Goal: Check status: Check status

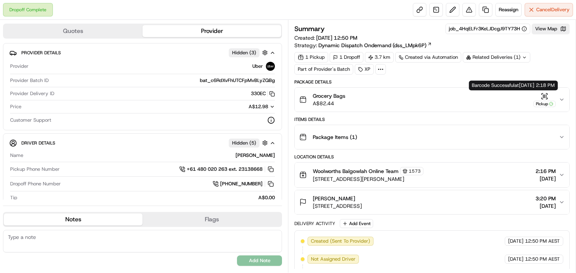
click at [562, 98] on icon "button" at bounding box center [561, 100] width 6 height 6
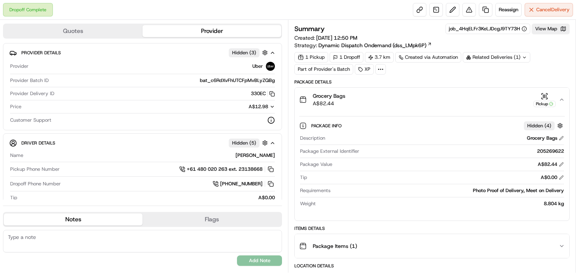
click at [563, 100] on icon "button" at bounding box center [561, 100] width 6 height 6
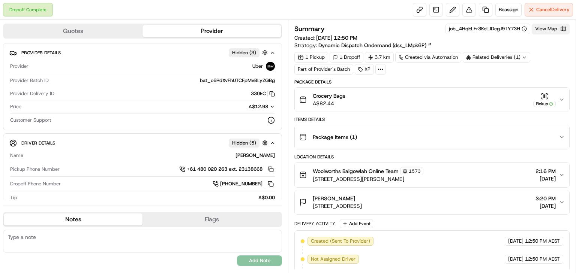
click at [543, 27] on button "View Map" at bounding box center [550, 29] width 38 height 10
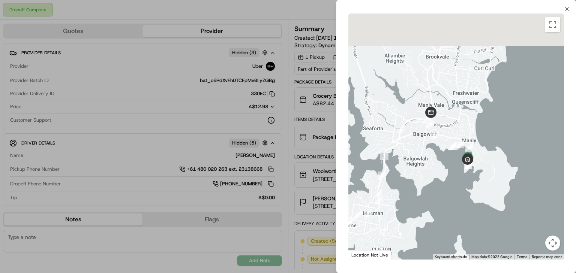
drag, startPoint x: 511, startPoint y: 134, endPoint x: 447, endPoint y: 177, distance: 76.9
click at [447, 177] on div at bounding box center [456, 136] width 216 height 246
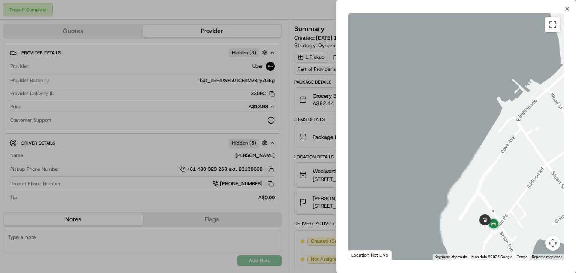
drag, startPoint x: 484, startPoint y: 195, endPoint x: 414, endPoint y: 133, distance: 94.0
click at [414, 133] on div at bounding box center [456, 136] width 216 height 246
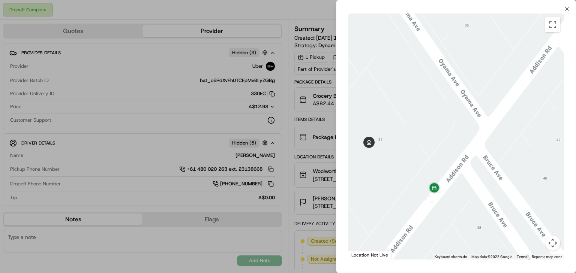
drag, startPoint x: 470, startPoint y: 132, endPoint x: 471, endPoint y: 151, distance: 18.8
click at [487, 127] on div at bounding box center [456, 136] width 216 height 246
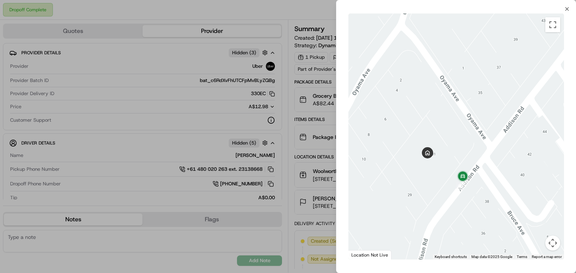
drag, startPoint x: 427, startPoint y: 168, endPoint x: 442, endPoint y: 166, distance: 15.8
click at [442, 166] on div at bounding box center [456, 136] width 216 height 246
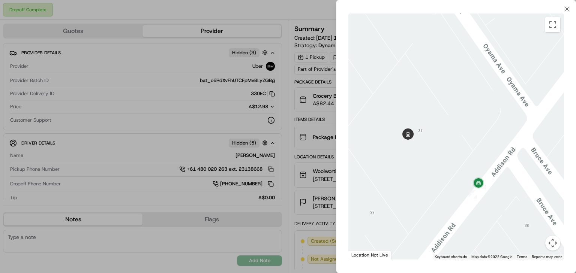
drag, startPoint x: 450, startPoint y: 162, endPoint x: 460, endPoint y: 160, distance: 10.6
click at [460, 160] on div at bounding box center [456, 136] width 216 height 246
click at [478, 181] on img at bounding box center [478, 183] width 15 height 15
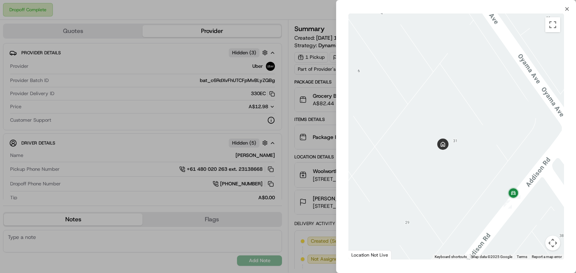
drag, startPoint x: 445, startPoint y: 181, endPoint x: 478, endPoint y: 190, distance: 34.0
click at [478, 190] on div at bounding box center [456, 136] width 216 height 246
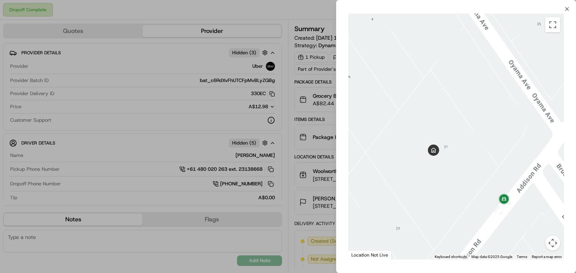
drag, startPoint x: 478, startPoint y: 190, endPoint x: 468, endPoint y: 196, distance: 12.3
click at [468, 196] on div at bounding box center [456, 136] width 216 height 246
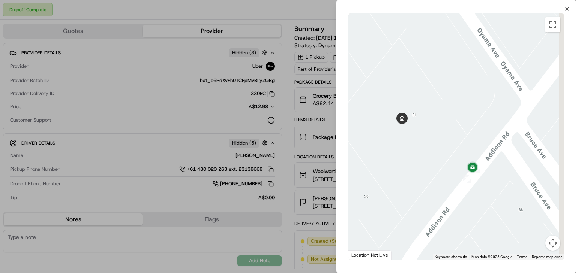
drag, startPoint x: 468, startPoint y: 140, endPoint x: 456, endPoint y: 130, distance: 15.4
click at [456, 130] on div at bounding box center [456, 136] width 216 height 246
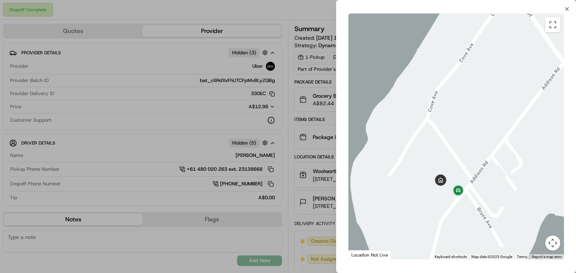
drag, startPoint x: 429, startPoint y: 162, endPoint x: 425, endPoint y: 178, distance: 16.2
click at [425, 178] on div at bounding box center [456, 136] width 216 height 246
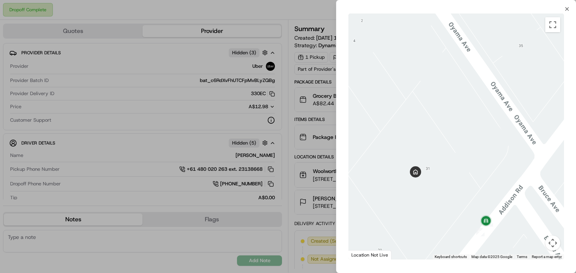
drag, startPoint x: 482, startPoint y: 177, endPoint x: 455, endPoint y: 126, distance: 58.5
click at [455, 126] on div at bounding box center [456, 136] width 216 height 246
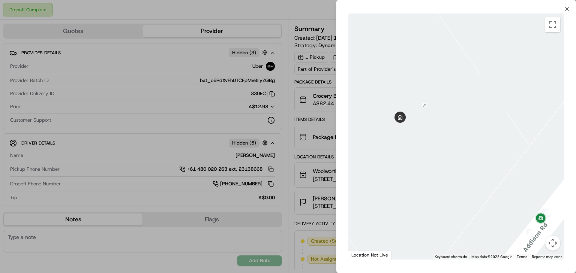
drag, startPoint x: 472, startPoint y: 184, endPoint x: 509, endPoint y: 159, distance: 44.9
click at [509, 159] on div at bounding box center [456, 136] width 216 height 246
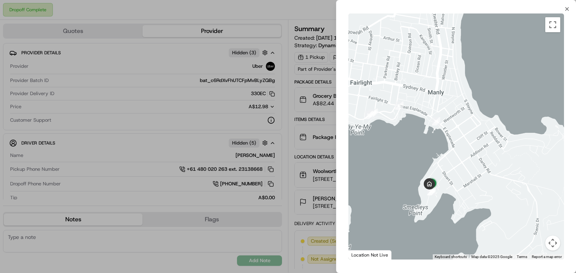
click at [448, 188] on div at bounding box center [456, 136] width 216 height 246
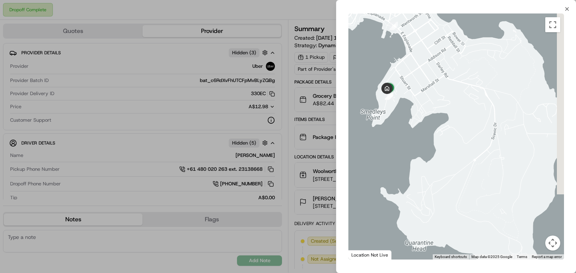
drag, startPoint x: 429, startPoint y: 185, endPoint x: 407, endPoint y: 93, distance: 94.3
click at [407, 93] on div at bounding box center [456, 136] width 216 height 246
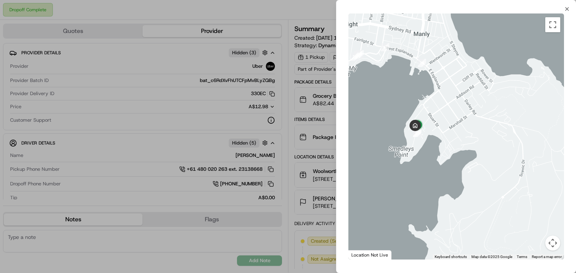
drag, startPoint x: 430, startPoint y: 132, endPoint x: 459, endPoint y: 188, distance: 63.0
click at [459, 188] on div at bounding box center [456, 136] width 216 height 246
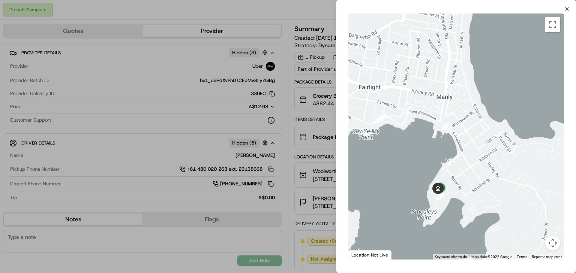
click at [456, 237] on div at bounding box center [456, 136] width 216 height 246
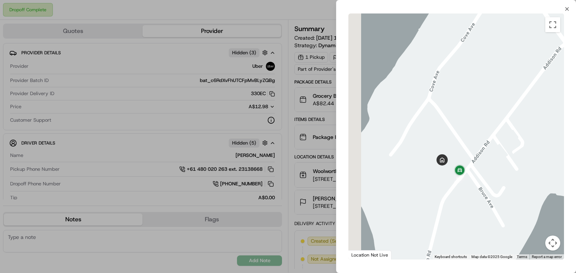
drag, startPoint x: 408, startPoint y: 174, endPoint x: 468, endPoint y: 200, distance: 65.7
click at [468, 199] on div at bounding box center [456, 136] width 216 height 246
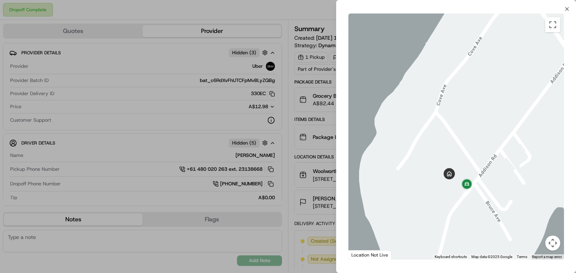
drag, startPoint x: 438, startPoint y: 181, endPoint x: 427, endPoint y: 215, distance: 35.0
click at [427, 215] on div at bounding box center [456, 136] width 216 height 246
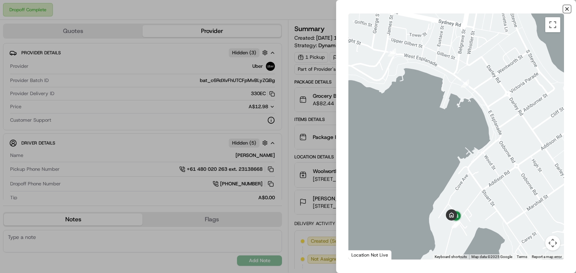
click at [568, 9] on icon "button" at bounding box center [567, 9] width 6 height 6
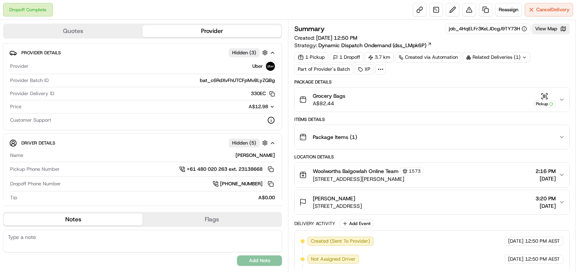
click at [561, 172] on icon "button" at bounding box center [561, 175] width 6 height 6
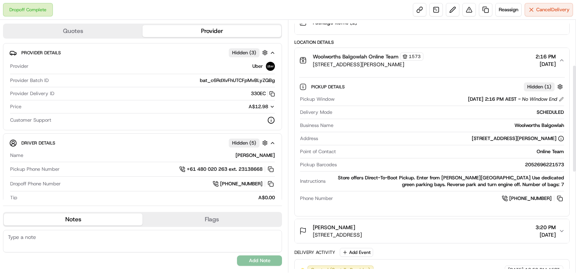
scroll to position [180, 0]
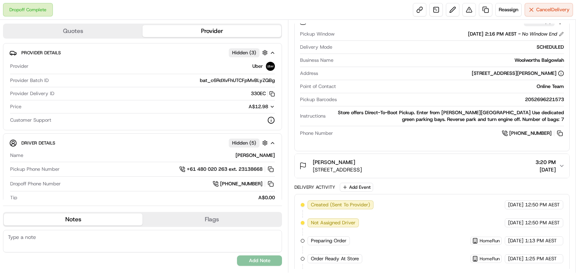
click at [561, 165] on icon "button" at bounding box center [561, 166] width 6 height 6
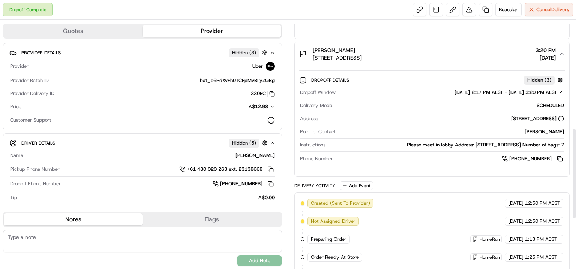
scroll to position [300, 0]
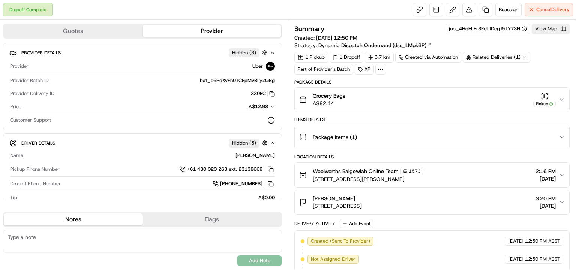
click at [559, 198] on button "[PERSON_NAME] [STREET_ADDRESS][PERSON_NAME] 3:20 PM [DATE]" at bounding box center [432, 202] width 274 height 24
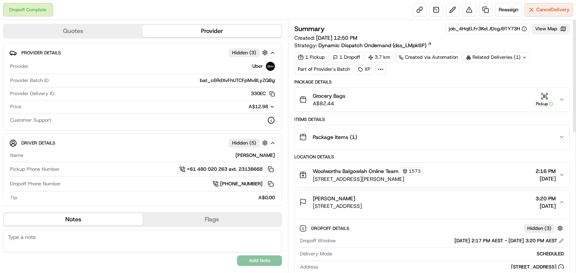
click at [546, 29] on button "View Map" at bounding box center [550, 29] width 38 height 10
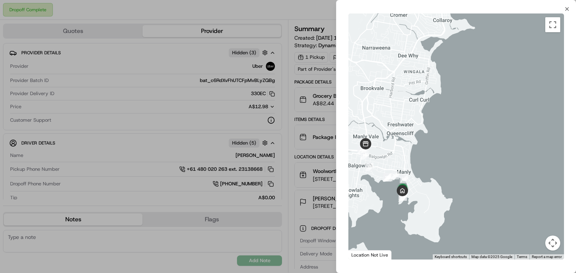
drag, startPoint x: 500, startPoint y: 171, endPoint x: 383, endPoint y: 235, distance: 133.7
click at [383, 235] on div at bounding box center [456, 136] width 216 height 246
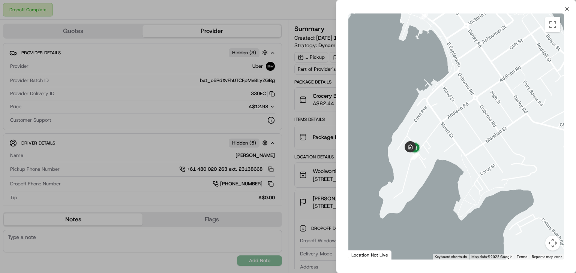
drag, startPoint x: 408, startPoint y: 186, endPoint x: 449, endPoint y: 242, distance: 69.0
click at [449, 242] on div at bounding box center [456, 136] width 216 height 246
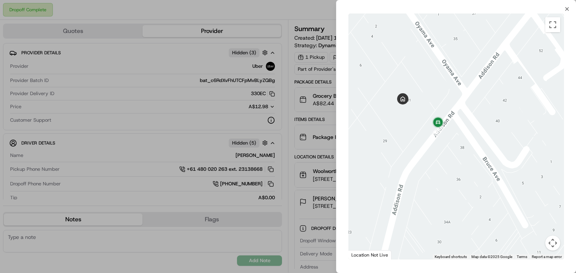
drag, startPoint x: 541, startPoint y: 243, endPoint x: 575, endPoint y: 280, distance: 51.0
click at [575, 273] on html "Dropoff Complete Reassign Cancel Delivery Quotes Provider Provider Details Hidd…" at bounding box center [288, 136] width 576 height 273
drag, startPoint x: 472, startPoint y: 200, endPoint x: 474, endPoint y: 211, distance: 11.4
click at [474, 211] on div at bounding box center [456, 136] width 216 height 246
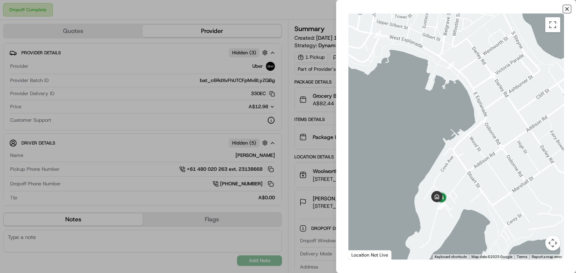
click at [564, 8] on icon "button" at bounding box center [567, 9] width 6 height 6
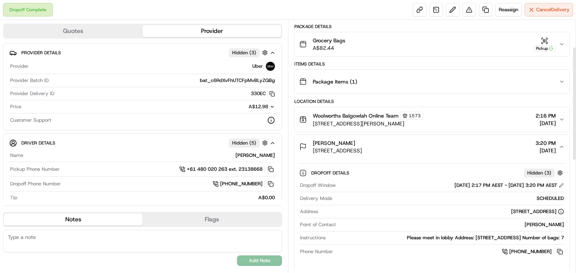
scroll to position [60, 0]
